Goal: Navigation & Orientation: Find specific page/section

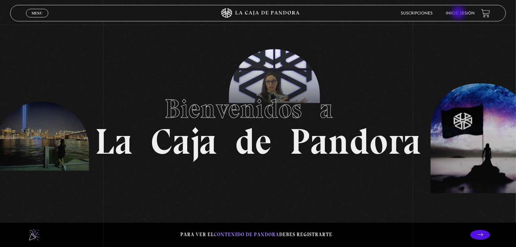
click at [460, 13] on link "Inicie sesión" at bounding box center [460, 14] width 29 height 4
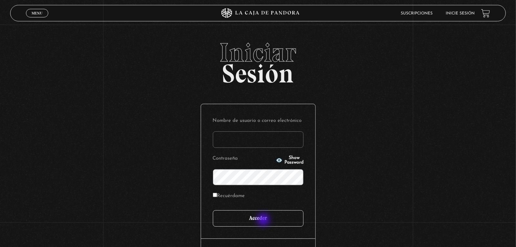
type input "marymonge189@gmail.com"
click at [264, 221] on input "Acceder" at bounding box center [258, 218] width 91 height 16
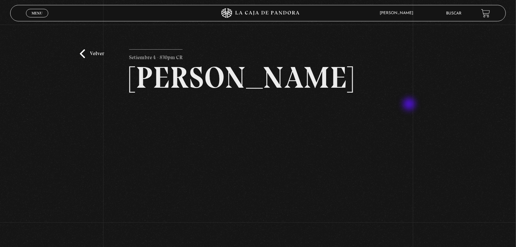
click at [410, 105] on div "Volver Setiembre 4 - 830pm CR [PERSON_NAME]" at bounding box center [258, 143] width 516 height 236
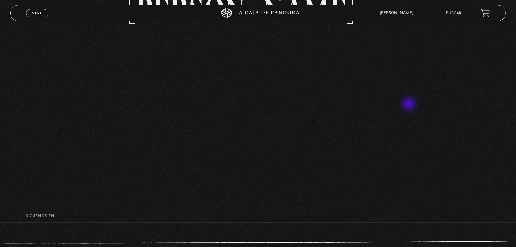
scroll to position [82, 0]
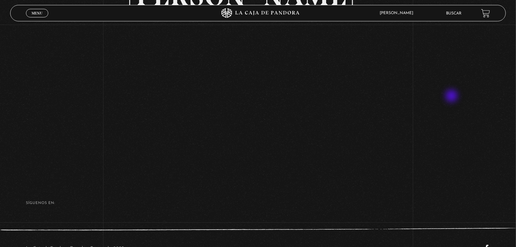
click at [453, 97] on div "Volver Setiembre 4 - 830pm CR [PERSON_NAME]" at bounding box center [258, 60] width 516 height 236
click at [472, 144] on div "Volver Setiembre 4 - 830pm CR [PERSON_NAME]" at bounding box center [258, 60] width 516 height 236
